Goal: Task Accomplishment & Management: Complete application form

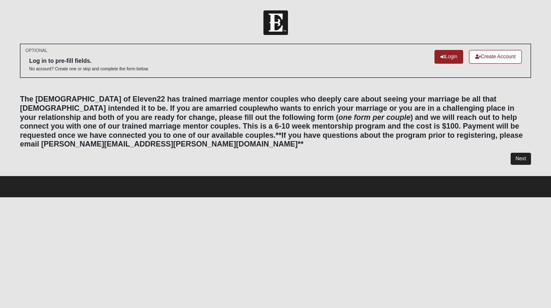
click at [513, 153] on link "Next" at bounding box center [520, 159] width 20 height 12
click at [520, 155] on div "OPTIONAL Log in to pre-fill fields. No account? Create one or skip and complete…" at bounding box center [275, 109] width 523 height 131
click at [519, 153] on link "Next" at bounding box center [520, 159] width 20 height 12
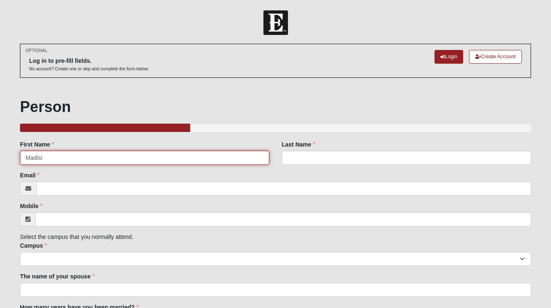
click at [59, 152] on input "Madisi" at bounding box center [144, 158] width 249 height 14
click at [59, 158] on input "Madisi" at bounding box center [144, 158] width 249 height 14
type input "[GEOGRAPHIC_DATA]"
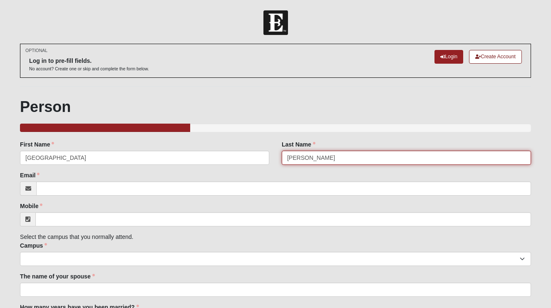
type input "[PERSON_NAME]"
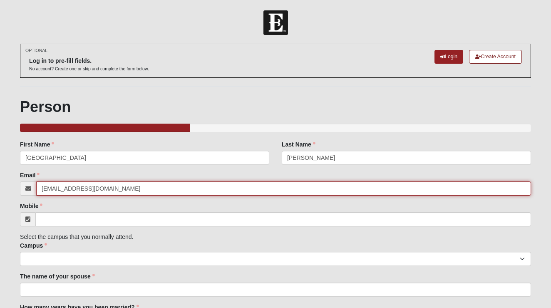
type input "[EMAIL_ADDRESS][DOMAIN_NAME]"
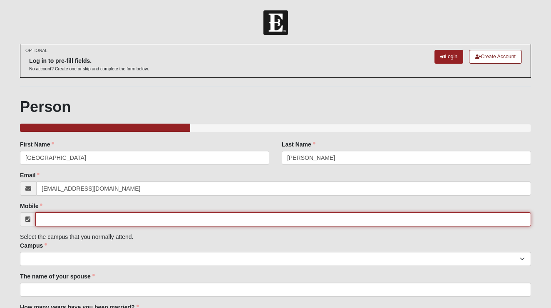
click at [43, 215] on input "Mobile" at bounding box center [282, 219] width 495 height 14
type input "5"
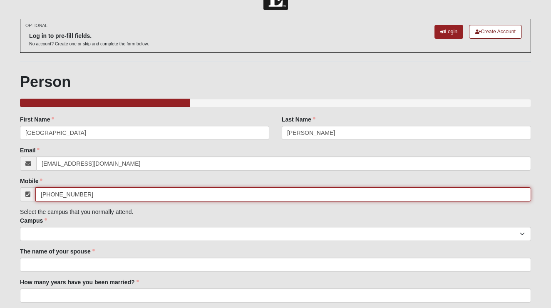
scroll to position [60, 0]
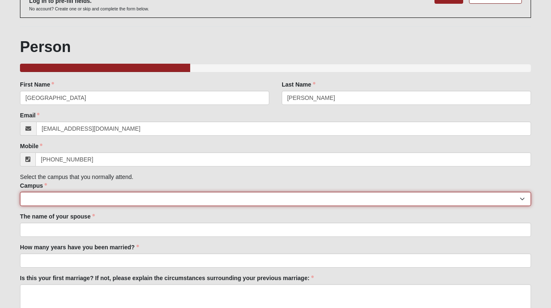
type input "[PHONE_NUMBER]"
select select "11"
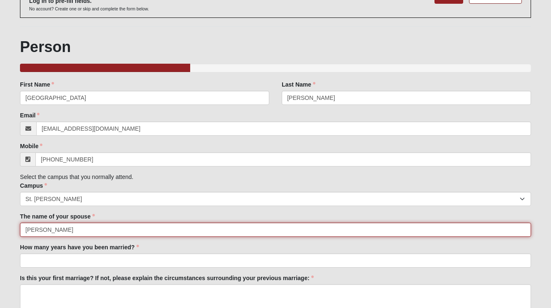
type input "[PERSON_NAME]"
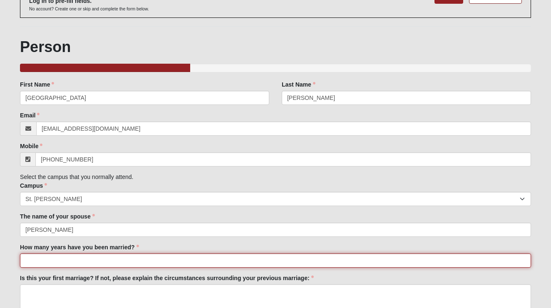
click at [76, 259] on input "How many years have you been married?" at bounding box center [275, 260] width 511 height 14
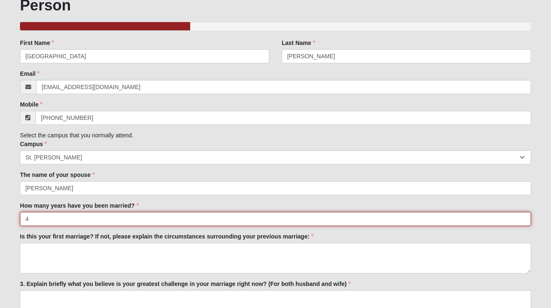
scroll to position [104, 0]
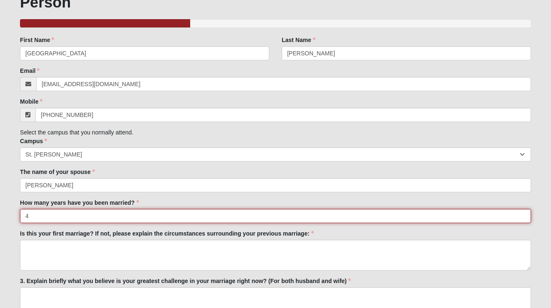
type input "4"
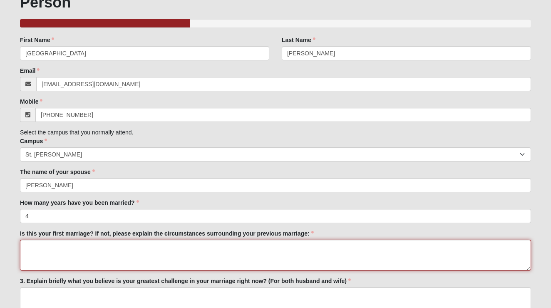
click at [157, 253] on textarea "Is this your first marriage? If not, please explain the circumstances surroundi…" at bounding box center [275, 255] width 511 height 31
type textarea "N"
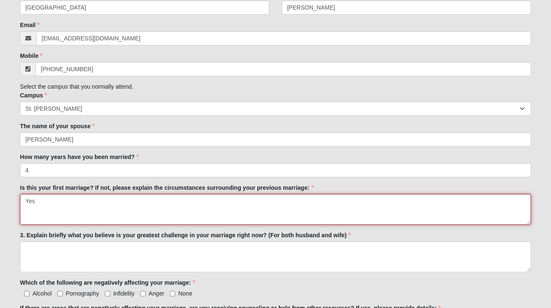
scroll to position [151, 0]
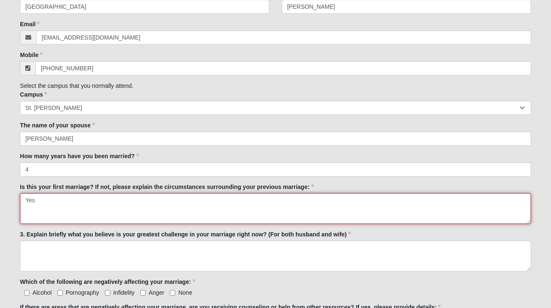
type textarea "Yes"
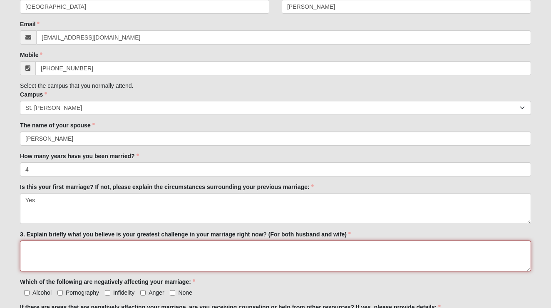
click at [196, 255] on textarea "3. Explain briefly what you believe is your greatest challenge in your marriage…" at bounding box center [275, 255] width 511 height 31
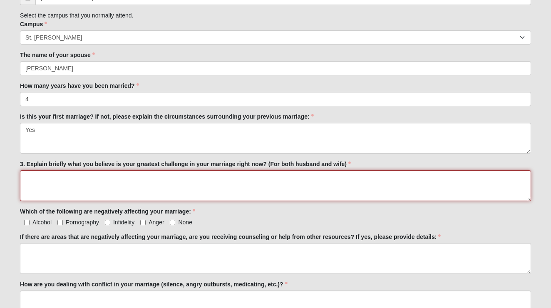
scroll to position [225, 0]
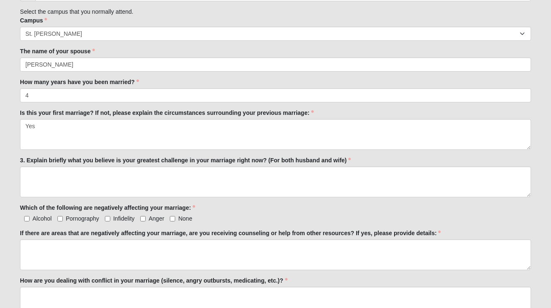
click at [141, 220] on input "Anger" at bounding box center [142, 218] width 5 height 5
checkbox input "true"
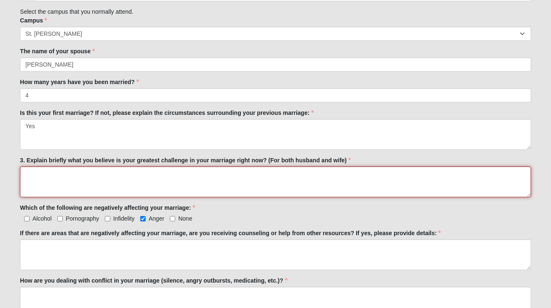
click at [101, 172] on textarea "3. Explain briefly what you believe is your greatest challenge in your marriage…" at bounding box center [275, 181] width 511 height 31
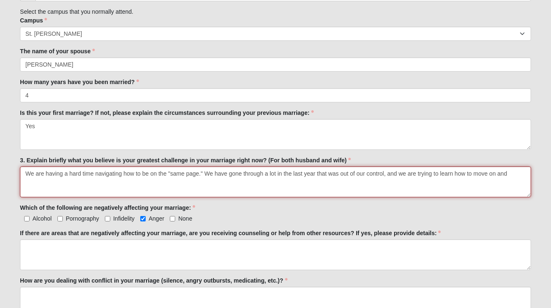
click at [383, 173] on textarea "We are having a hard time navigating how to be on the "same page." We have gone…" at bounding box center [275, 181] width 511 height 31
click at [116, 180] on textarea "We are having a hard time navigating how to be on the "same page." We have gone…" at bounding box center [275, 181] width 511 height 31
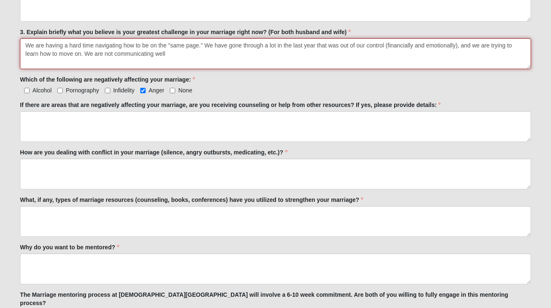
scroll to position [353, 0]
type textarea "We are having a hard time navigating how to be on the "same page." We have gone…"
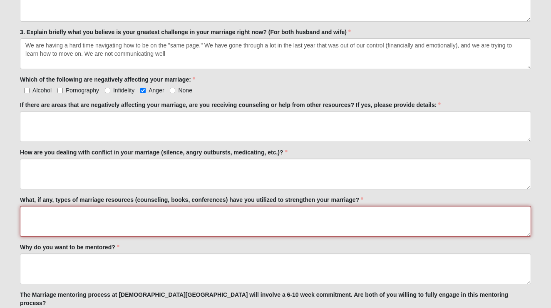
click at [128, 214] on textarea "What, if any, types of marriage resources (counseling, books, conferences) have…" at bounding box center [275, 221] width 511 height 31
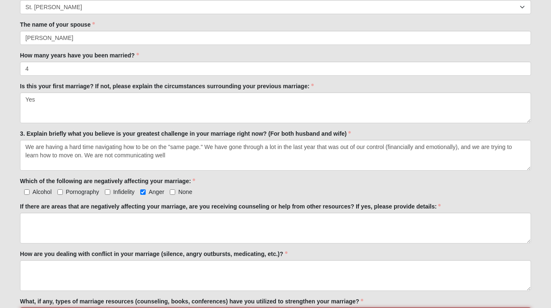
scroll to position [252, 0]
type textarea "None"
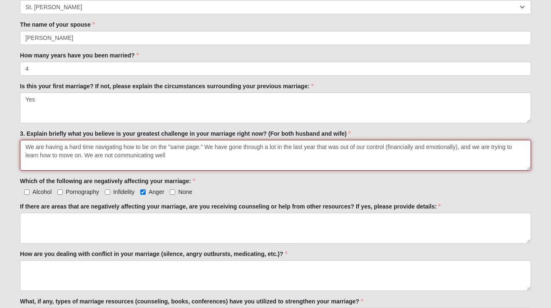
click at [186, 157] on textarea "We are having a hard time navigating how to be on the "same page." We have gone…" at bounding box center [275, 155] width 511 height 31
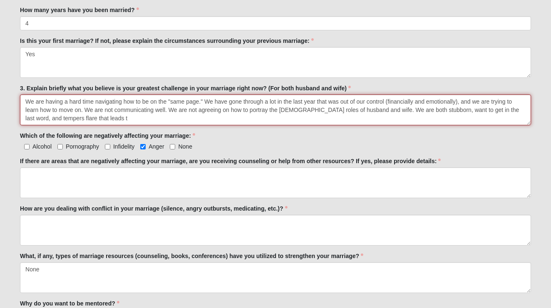
scroll to position [295, 0]
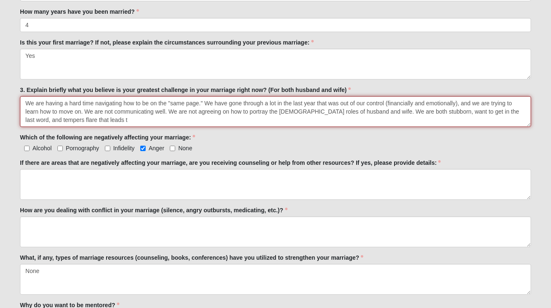
type textarea "We are having a hard time navigating how to be on the "same page." We have gone…"
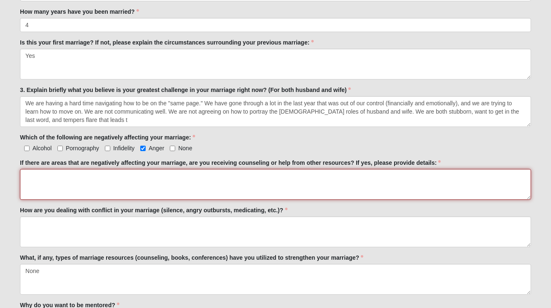
click at [132, 188] on textarea "If there are areas that are negatively affecting your marriage, are you receivi…" at bounding box center [275, 184] width 511 height 31
type textarea "n"
type textarea "No"
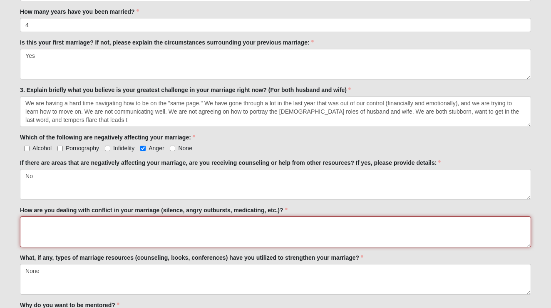
click at [133, 236] on textarea "How are you dealing with conflict in your marriage (silence, angry outbursts, m…" at bounding box center [275, 231] width 511 height 31
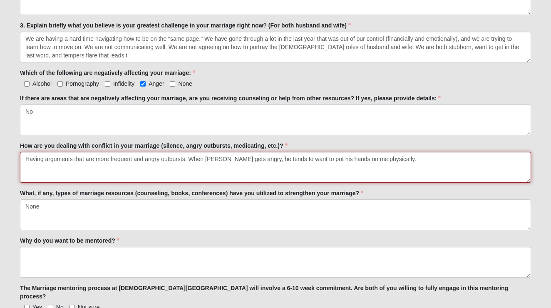
scroll to position [363, 0]
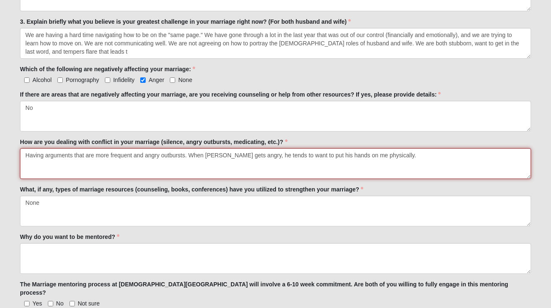
type textarea "Having arguments that are more frequent and angry outbursts. When [PERSON_NAME]…"
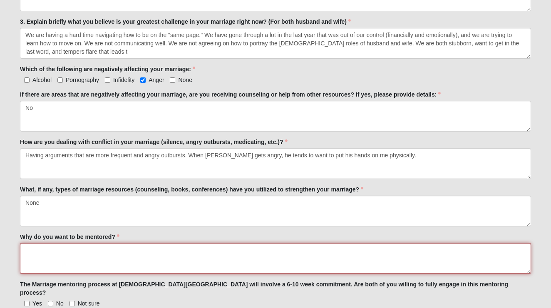
click at [110, 258] on textarea "Why do you want to be mentored?" at bounding box center [275, 258] width 511 height 31
type textarea "I"
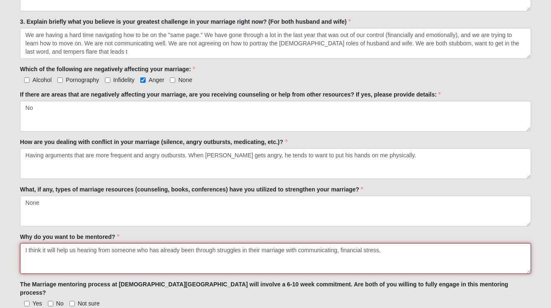
click at [403, 247] on textarea "I think it will help us hearing from someone who has already been through strug…" at bounding box center [275, 258] width 511 height 31
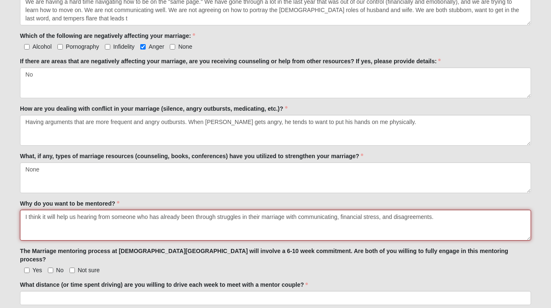
scroll to position [397, 0]
type textarea "I think it will help us hearing from someone who has already been through strug…"
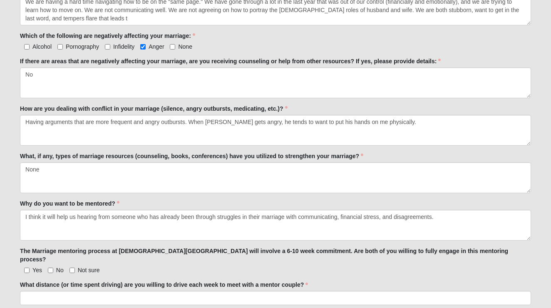
click at [28, 267] on input "Yes" at bounding box center [26, 269] width 5 height 5
checkbox input "true"
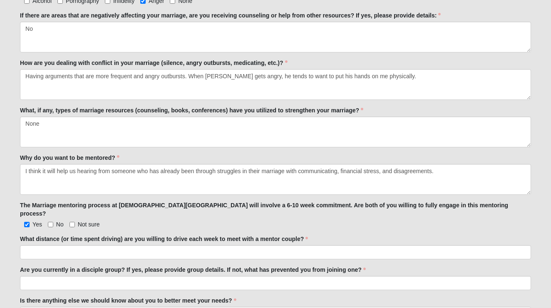
scroll to position [454, 0]
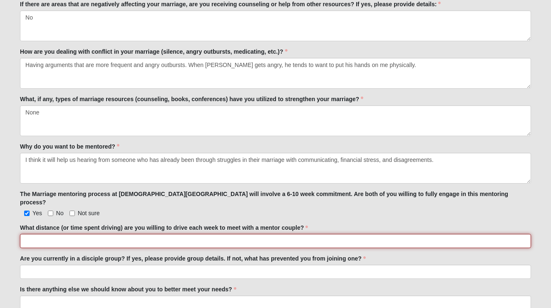
click at [162, 235] on input "What distance (or time spent driving) are you willing to drive each week to mee…" at bounding box center [275, 241] width 511 height 14
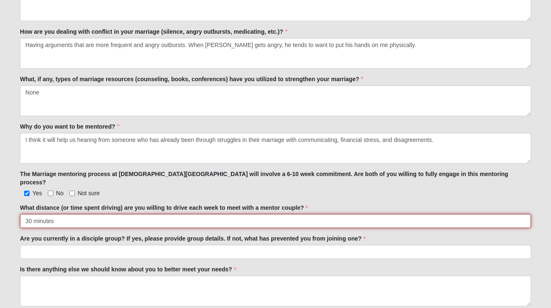
scroll to position [468, 0]
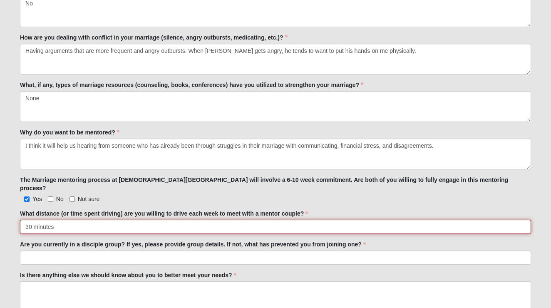
type input "30 minutes"
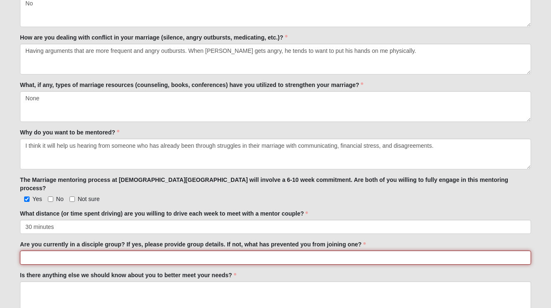
click at [149, 250] on input "Are you currently in a disciple group? If yes, please provide group details. If…" at bounding box center [275, 257] width 511 height 14
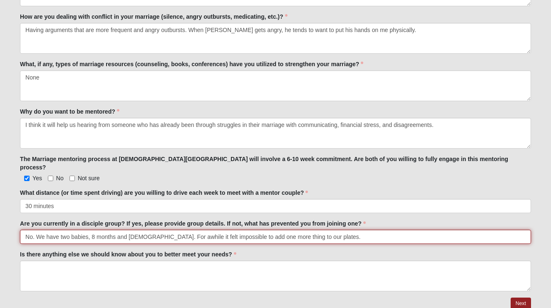
scroll to position [490, 0]
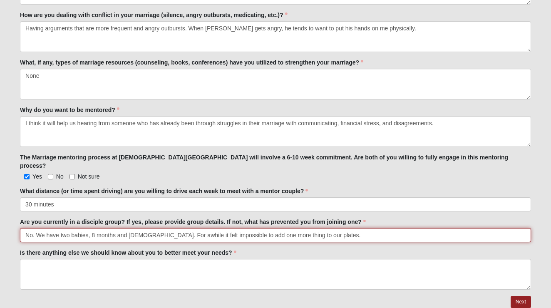
type input "No. We have two babies, 8 months and [DEMOGRAPHIC_DATA]. For awhile it felt imp…"
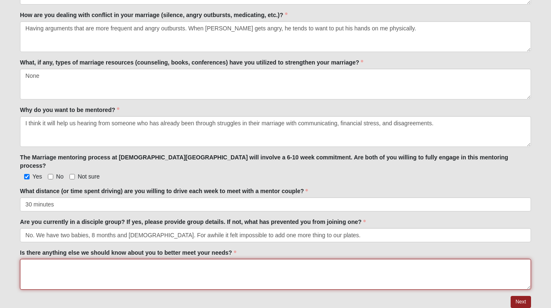
click at [178, 271] on textarea "Is there anything else we should know about you to better meet your needs?" at bounding box center [275, 274] width 511 height 31
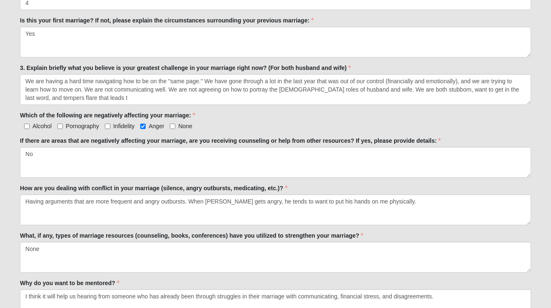
scroll to position [317, 0]
type textarea "No"
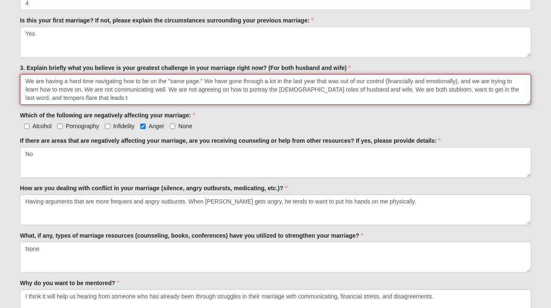
click at [141, 96] on textarea "We are having a hard time navigating how to be on the "same page." We have gone…" at bounding box center [275, 89] width 511 height 31
click at [98, 99] on textarea "We are having a hard time navigating how to be on the "same page." We have gone…" at bounding box center [275, 89] width 511 height 31
drag, startPoint x: 98, startPoint y: 99, endPoint x: 60, endPoint y: 100, distance: 37.9
click at [60, 100] on textarea "We are having a hard time navigating how to be on the "same page." We have gone…" at bounding box center [275, 89] width 511 height 31
type textarea "We are having a hard time navigating how to be on the "same page." We have gone…"
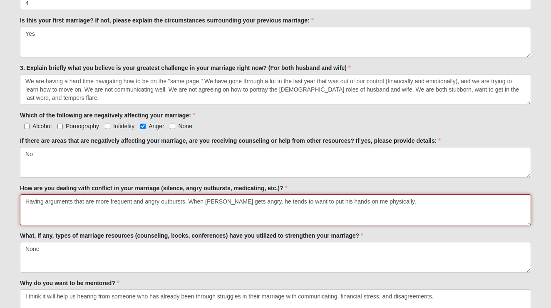
click at [33, 205] on textarea "Having arguments that are more frequent and angry outbursts. When [PERSON_NAME]…" at bounding box center [275, 209] width 511 height 31
click at [33, 202] on textarea "Having arguments that are more frequent and angry outbursts. When [PERSON_NAME]…" at bounding box center [275, 209] width 511 height 31
click at [92, 200] on textarea "We have been arguments that are more frequent and angry outbursts. When [PERSON…" at bounding box center [275, 209] width 511 height 31
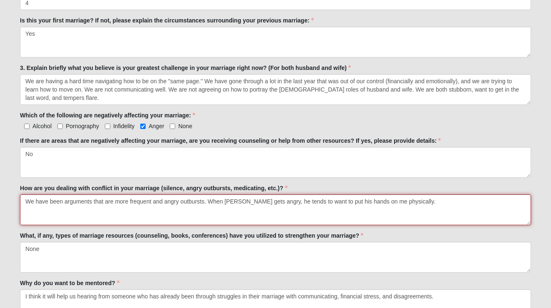
drag, startPoint x: 164, startPoint y: 202, endPoint x: 89, endPoint y: 203, distance: 75.7
click at [89, 203] on textarea "We have been arguments that are more frequent and angry outbursts. When [PERSON…" at bounding box center [275, 209] width 511 height 31
click at [341, 217] on textarea "We have been arguing more frequently that result in angry outbursts. When [PERS…" at bounding box center [275, 209] width 511 height 31
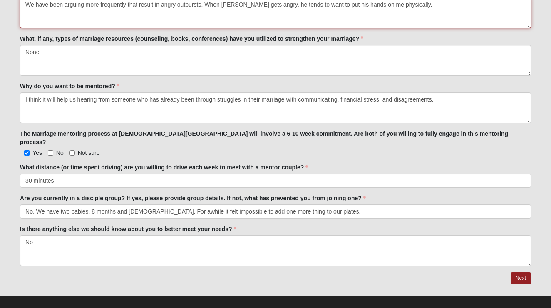
scroll to position [514, 0]
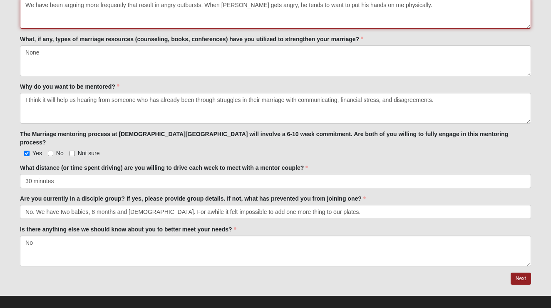
type textarea "We have been arguing more frequently that result in angry outbursts. When [PERS…"
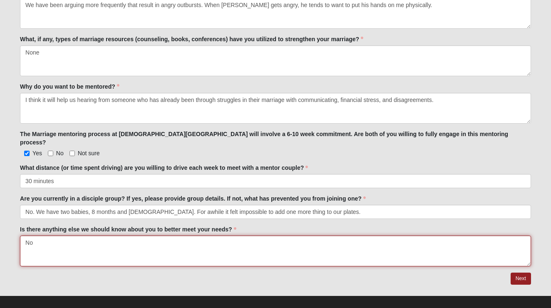
click at [126, 237] on textarea "No" at bounding box center [275, 250] width 511 height 31
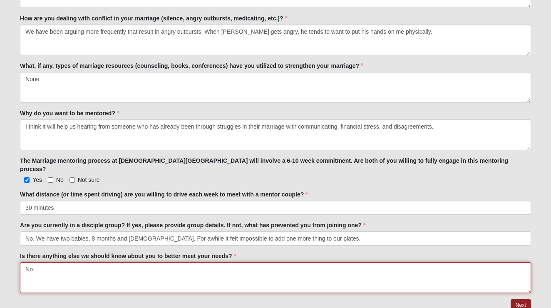
scroll to position [485, 0]
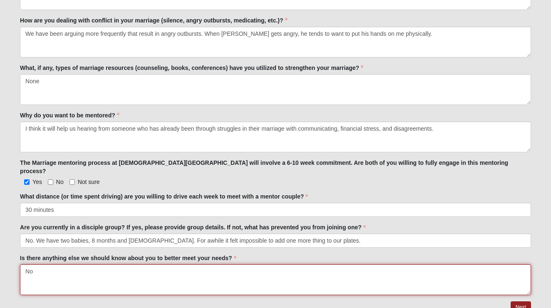
click at [71, 268] on textarea "No" at bounding box center [275, 279] width 511 height 31
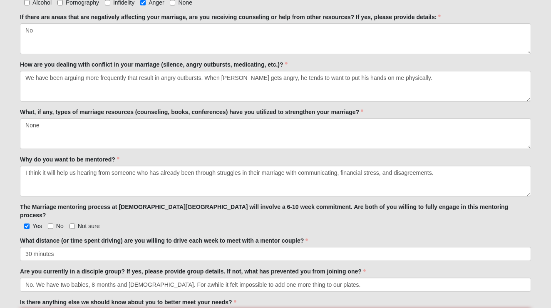
scroll to position [443, 0]
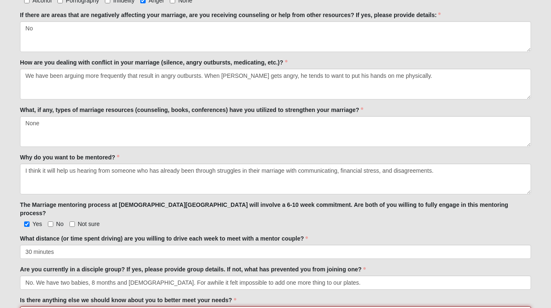
type textarea "[PERSON_NAME] works weekends and is usually off work [DATE]-Tues. His hours are…"
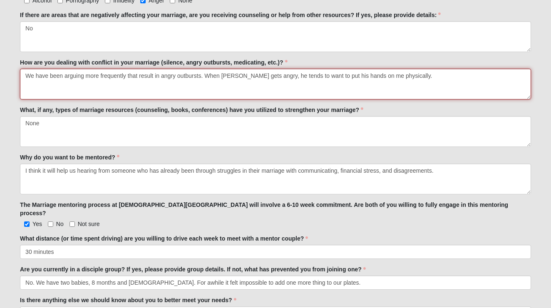
drag, startPoint x: 411, startPoint y: 84, endPoint x: 207, endPoint y: 78, distance: 204.2
click at [207, 78] on textarea "We have been arguing more frequently that result in angry outbursts. When [PERS…" at bounding box center [275, 84] width 511 height 31
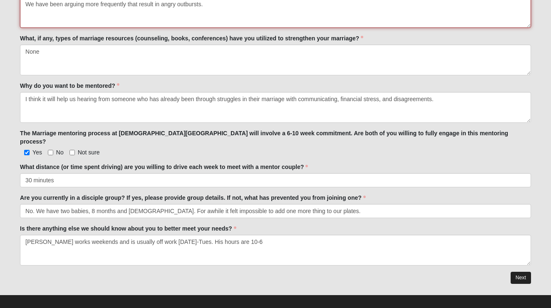
scroll to position [514, 0]
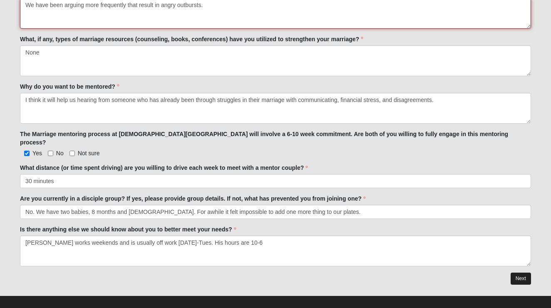
type textarea "We have been arguing more frequently that result in angry outbursts."
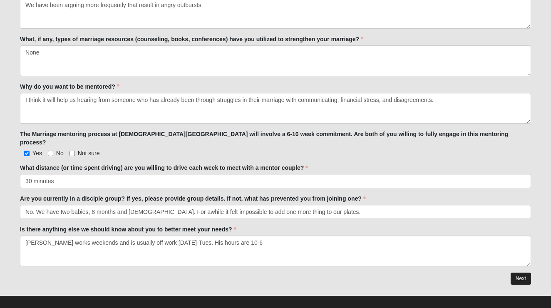
click at [516, 272] on link "Next" at bounding box center [520, 278] width 20 height 12
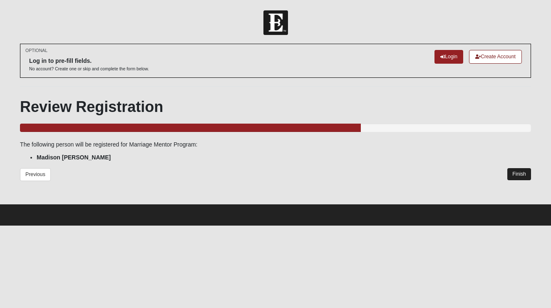
click at [517, 169] on link "Finish" at bounding box center [519, 174] width 24 height 12
